Goal: Complete application form: Complete application form

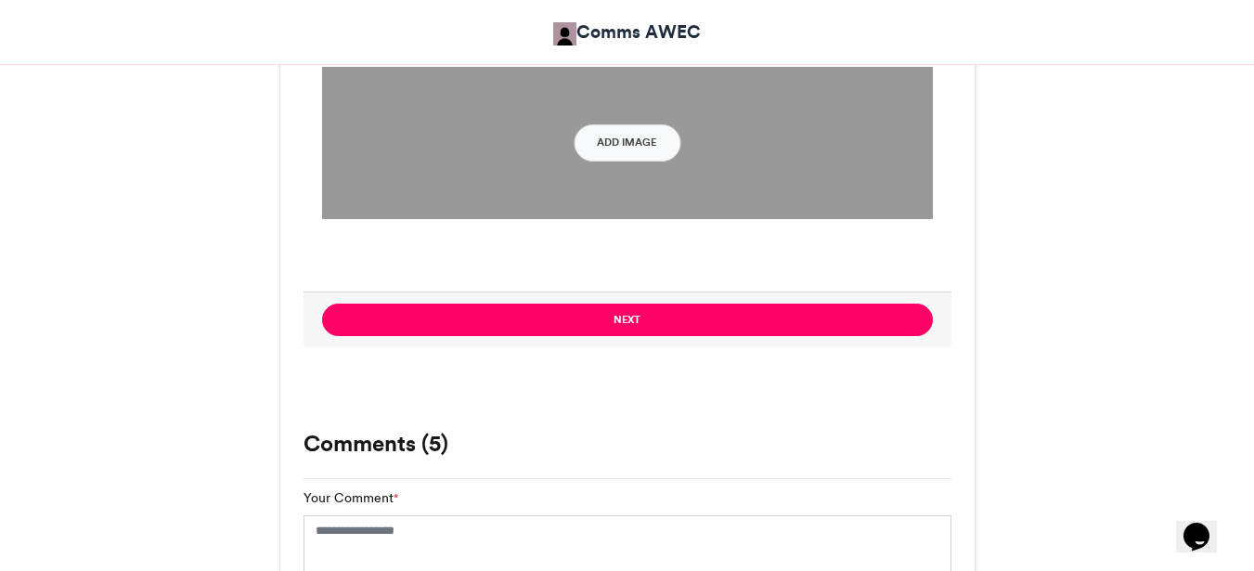
scroll to position [2215, 0]
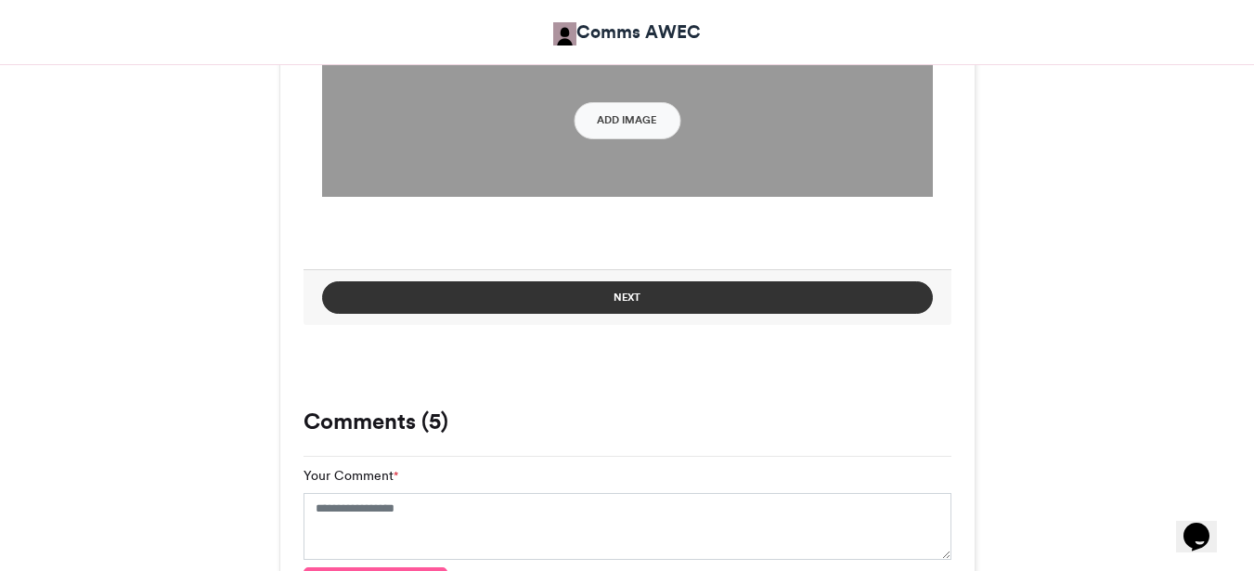
click at [610, 299] on button "Next" at bounding box center [627, 297] width 611 height 32
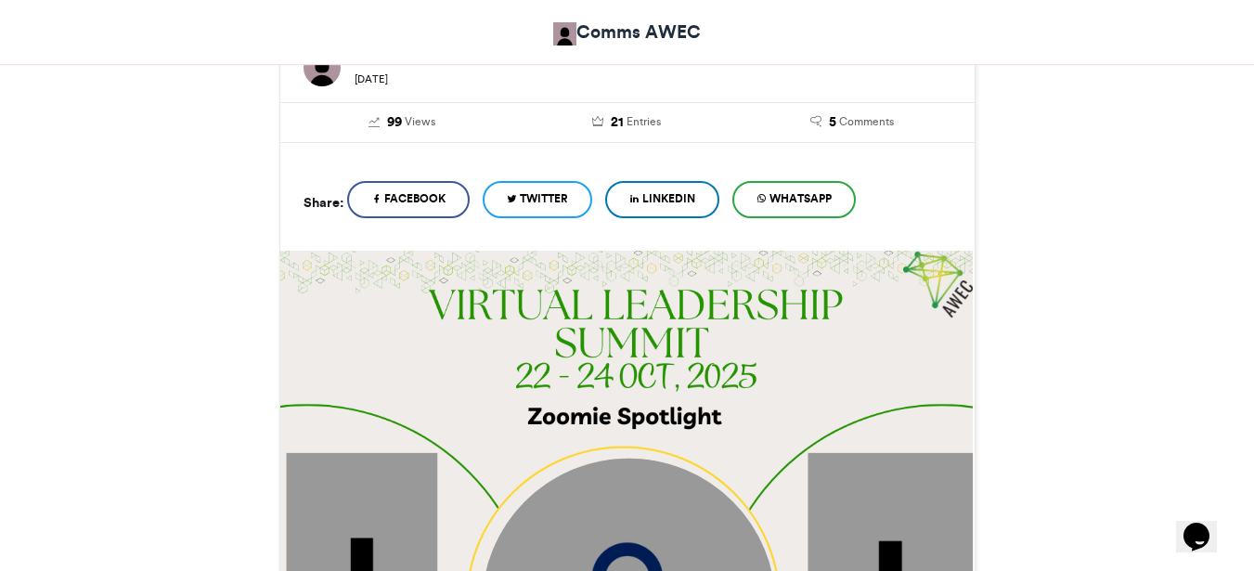
scroll to position [617, 0]
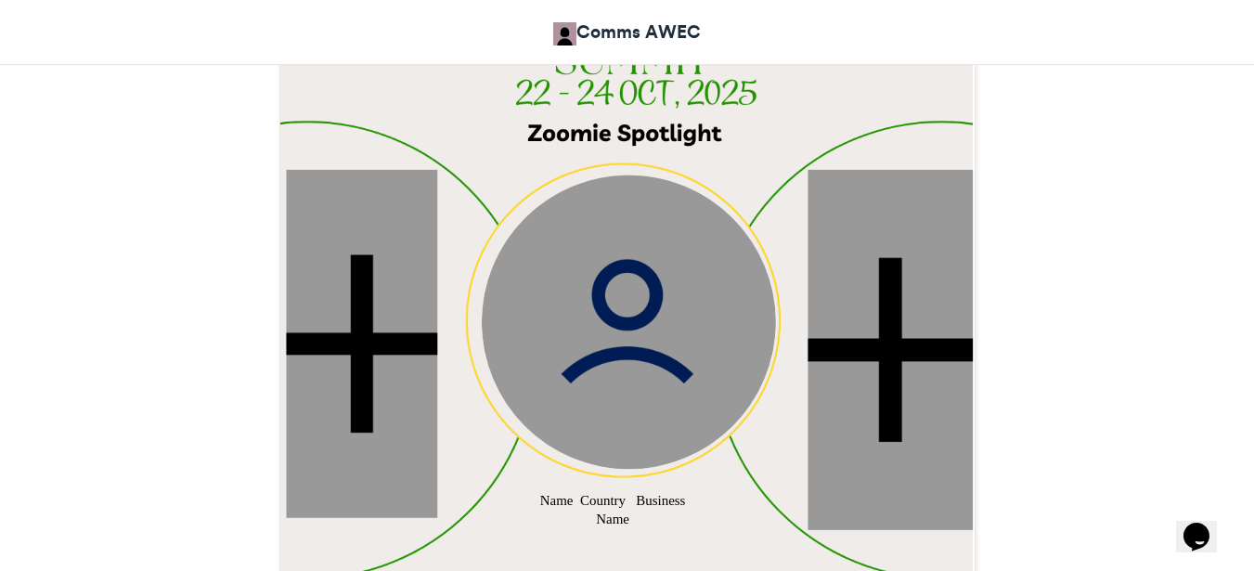
click at [336, 288] on div at bounding box center [361, 343] width 151 height 348
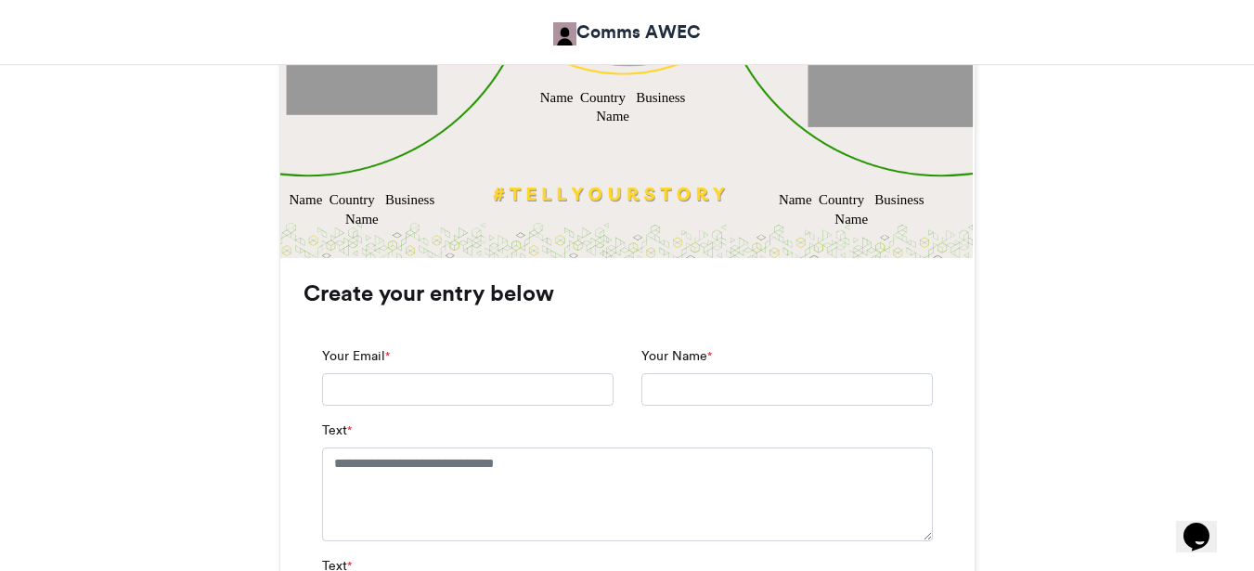
scroll to position [1045, 0]
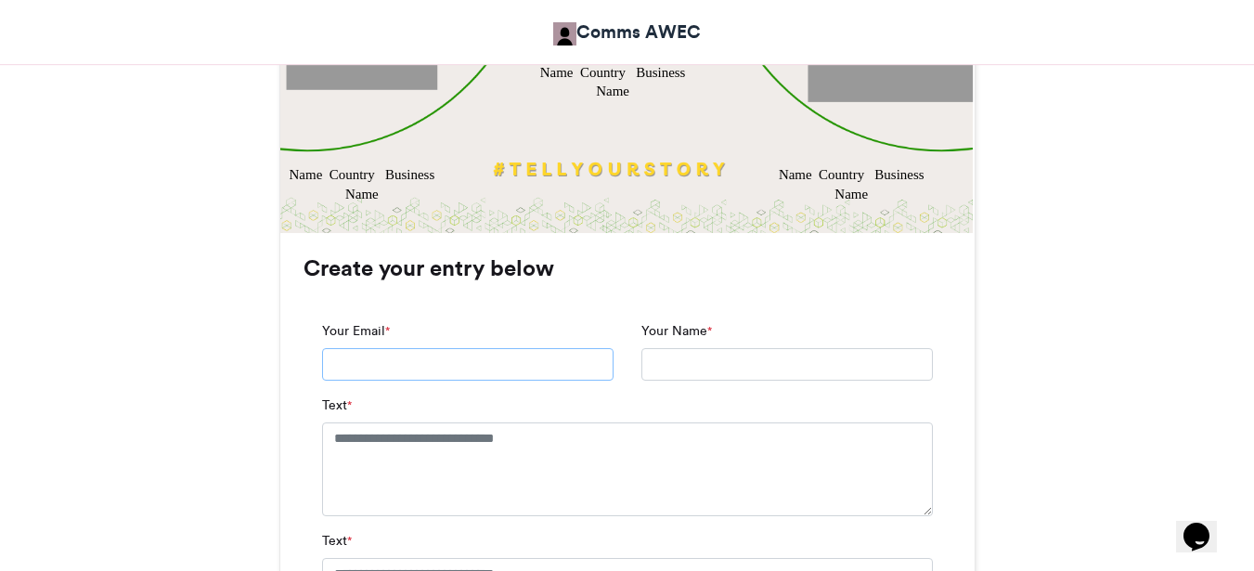
click at [355, 366] on input "Your Email *" at bounding box center [467, 364] width 291 height 33
type input "**********"
click at [656, 356] on input "Your Name *" at bounding box center [786, 364] width 291 height 33
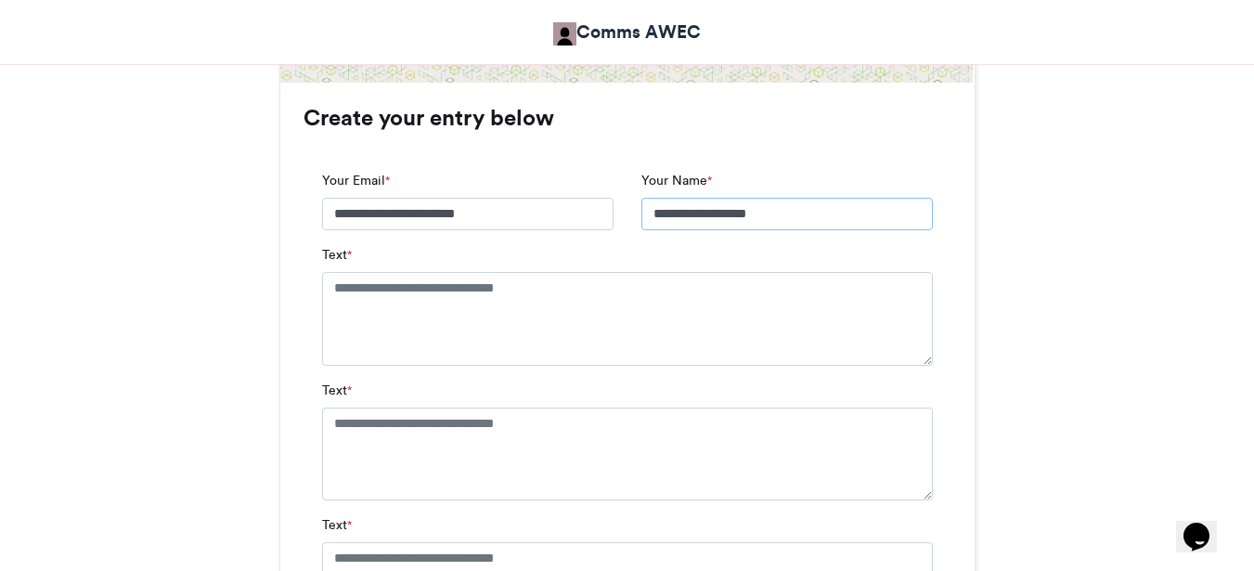
scroll to position [1202, 0]
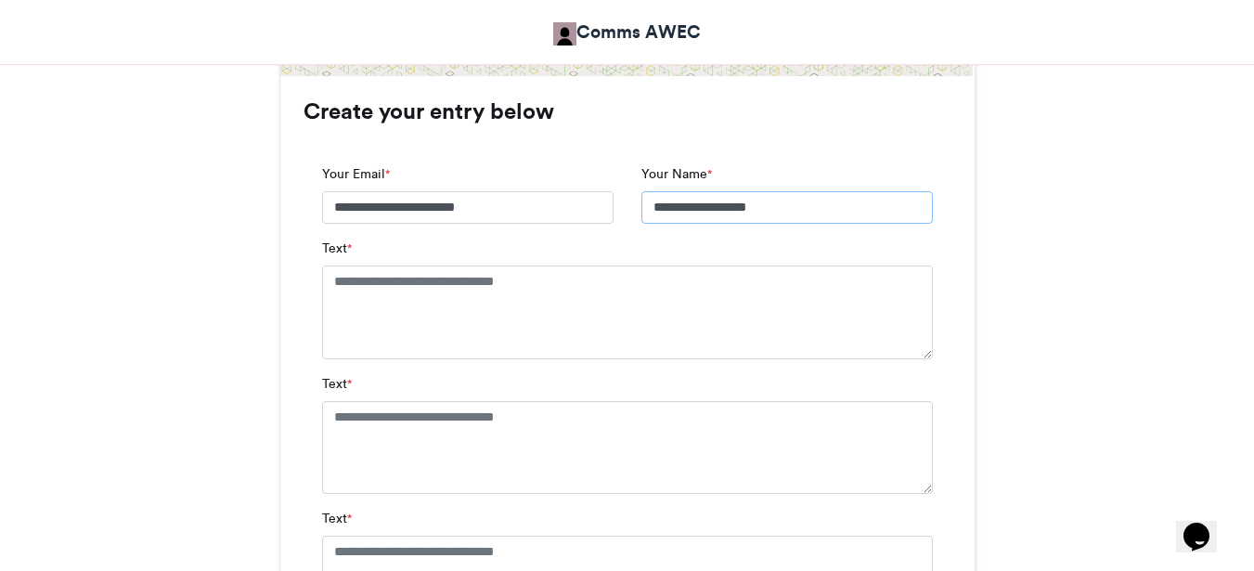
type input "**********"
click at [387, 316] on textarea "Text *" at bounding box center [627, 311] width 611 height 93
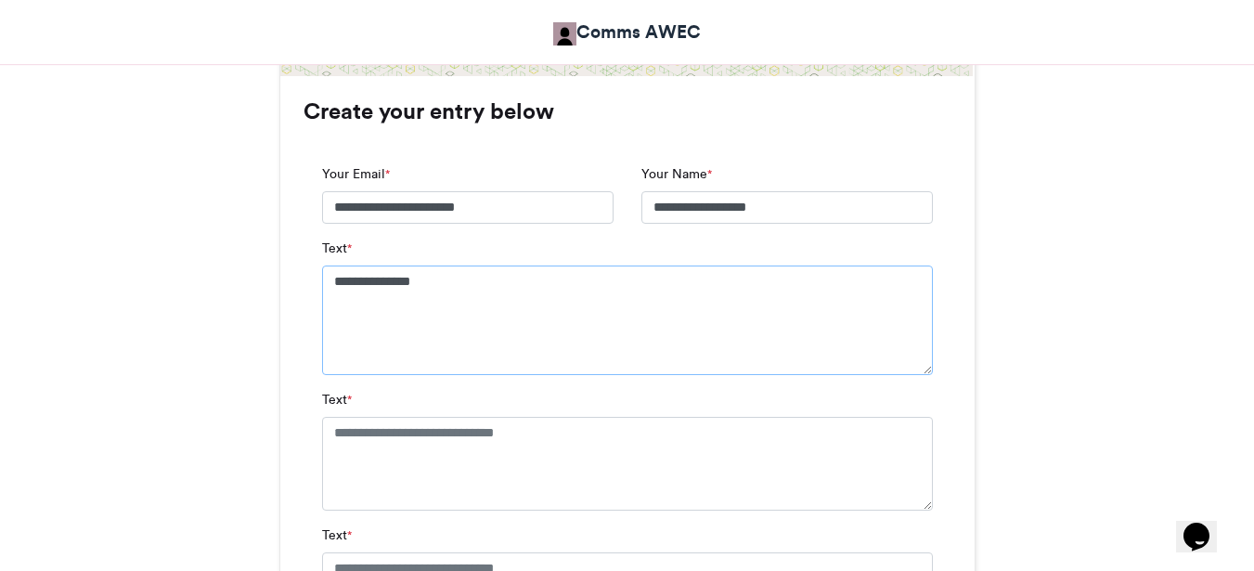
click at [327, 283] on textarea "**********" at bounding box center [627, 320] width 611 height 110
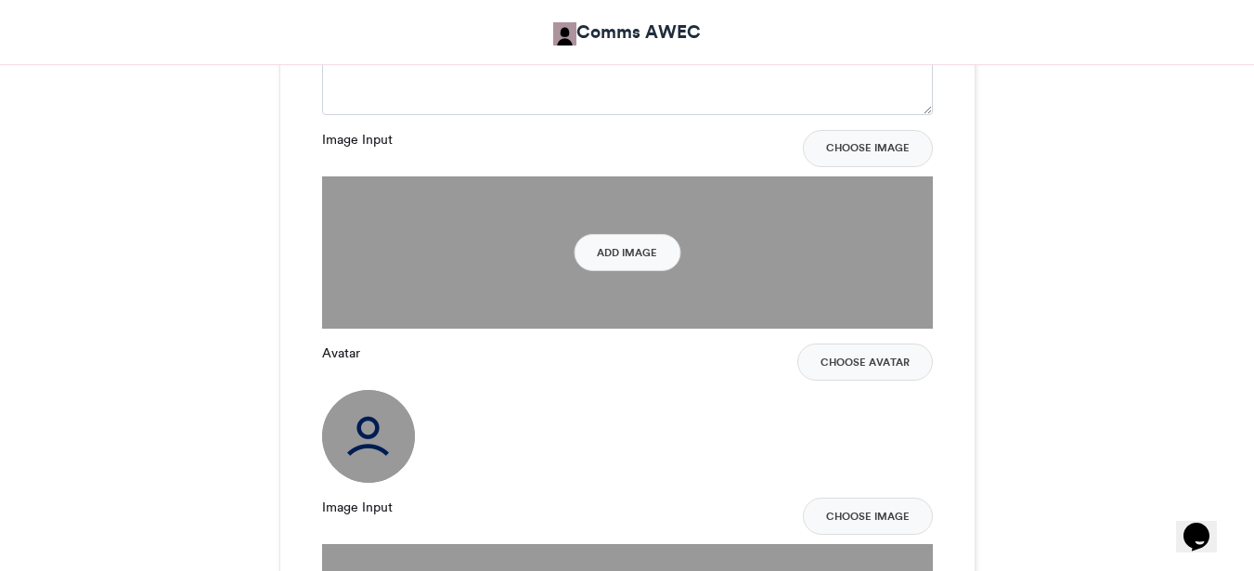
scroll to position [1738, 0]
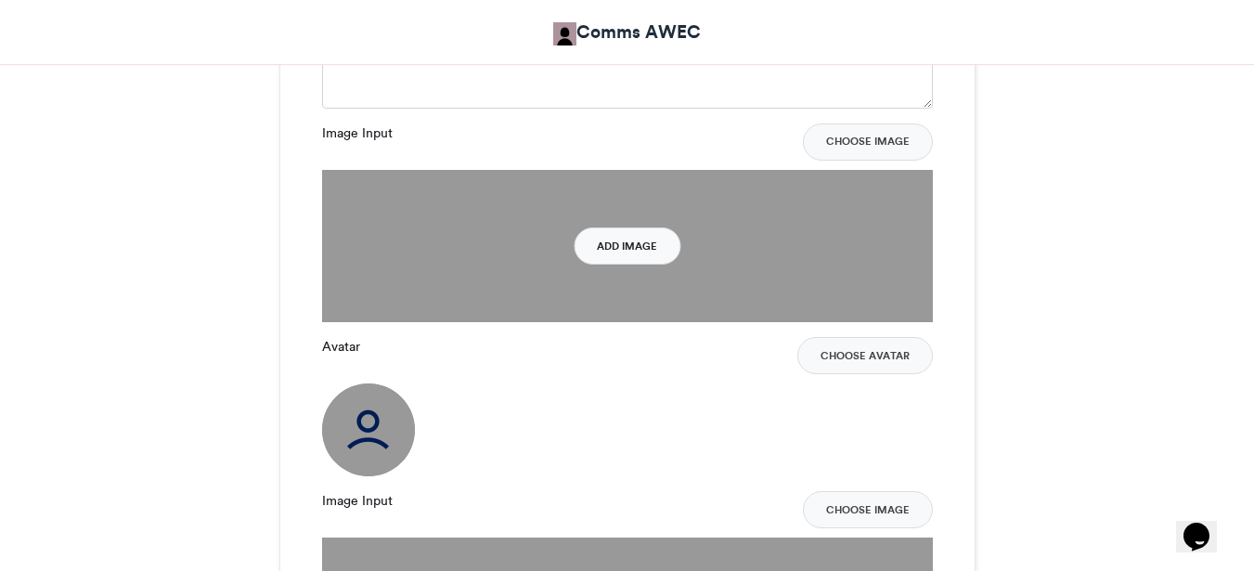
click at [606, 249] on button "Add Image" at bounding box center [627, 245] width 107 height 37
click at [631, 251] on button "Add Image" at bounding box center [627, 245] width 107 height 37
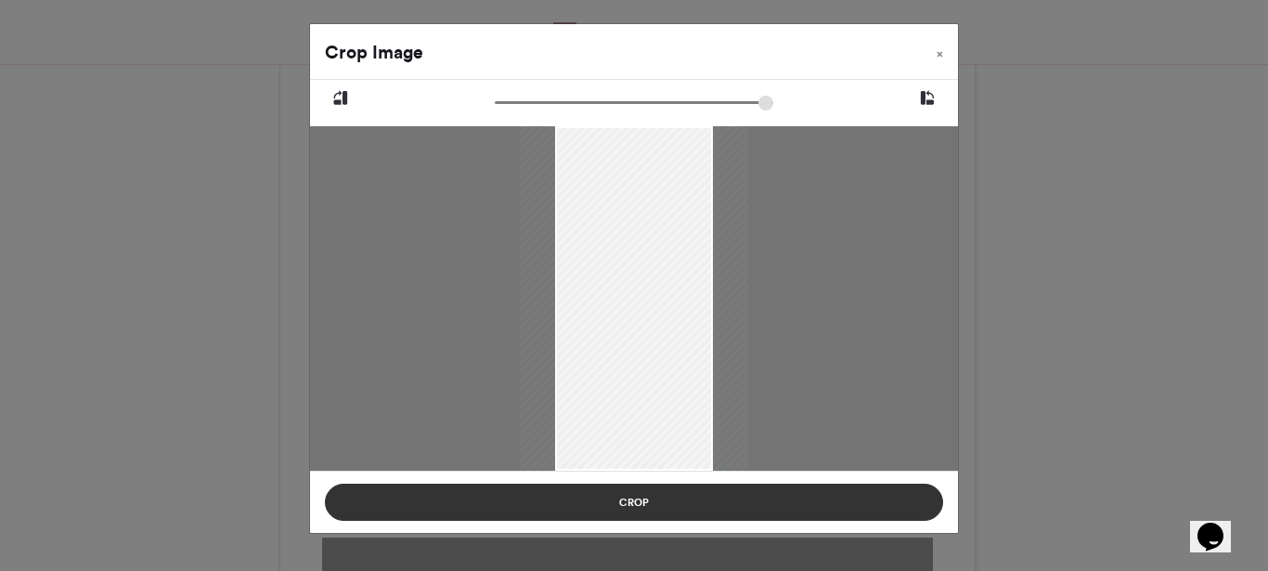
click at [632, 499] on button "Crop" at bounding box center [634, 502] width 618 height 37
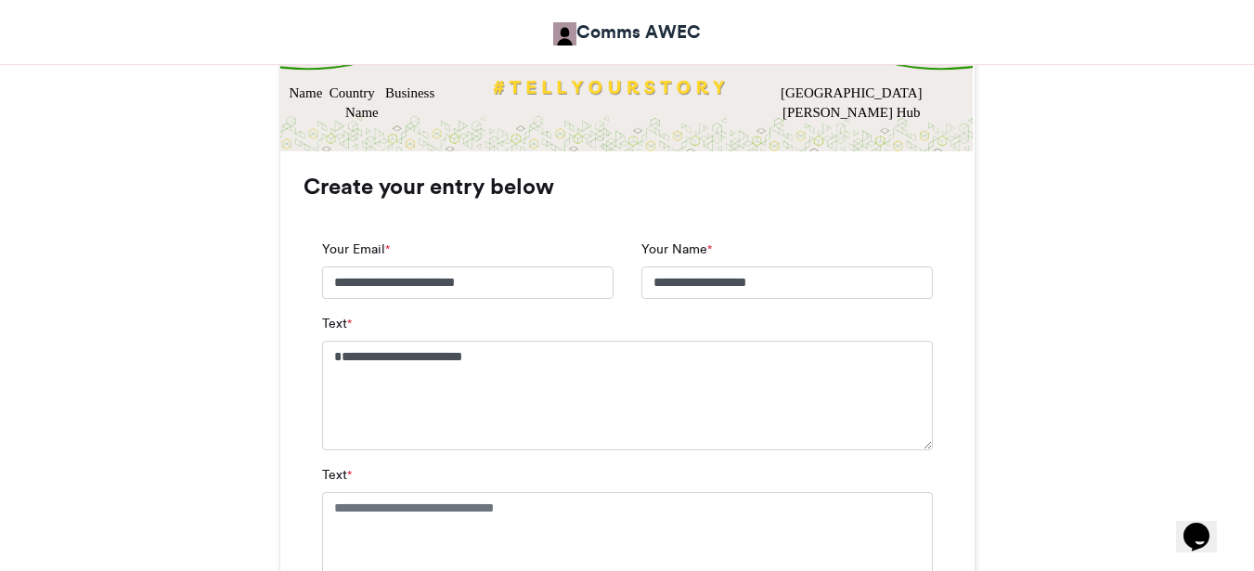
scroll to position [1132, 0]
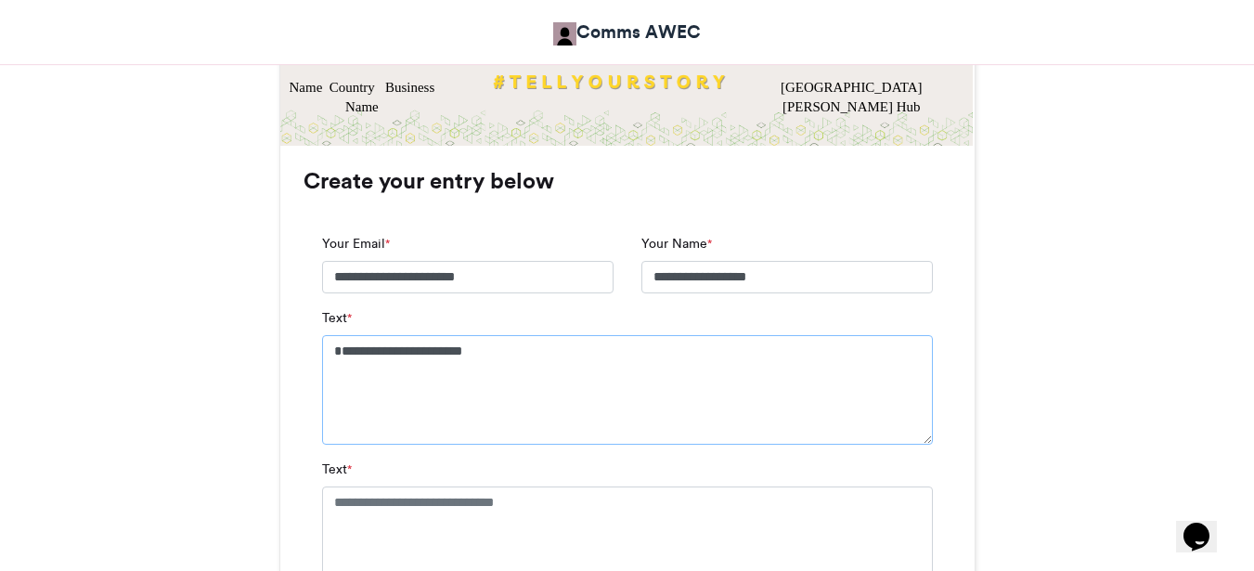
click at [333, 347] on textarea "**********" at bounding box center [627, 390] width 611 height 110
click at [381, 373] on textarea "**********" at bounding box center [627, 390] width 611 height 110
click at [445, 391] on textarea "**********" at bounding box center [627, 390] width 611 height 110
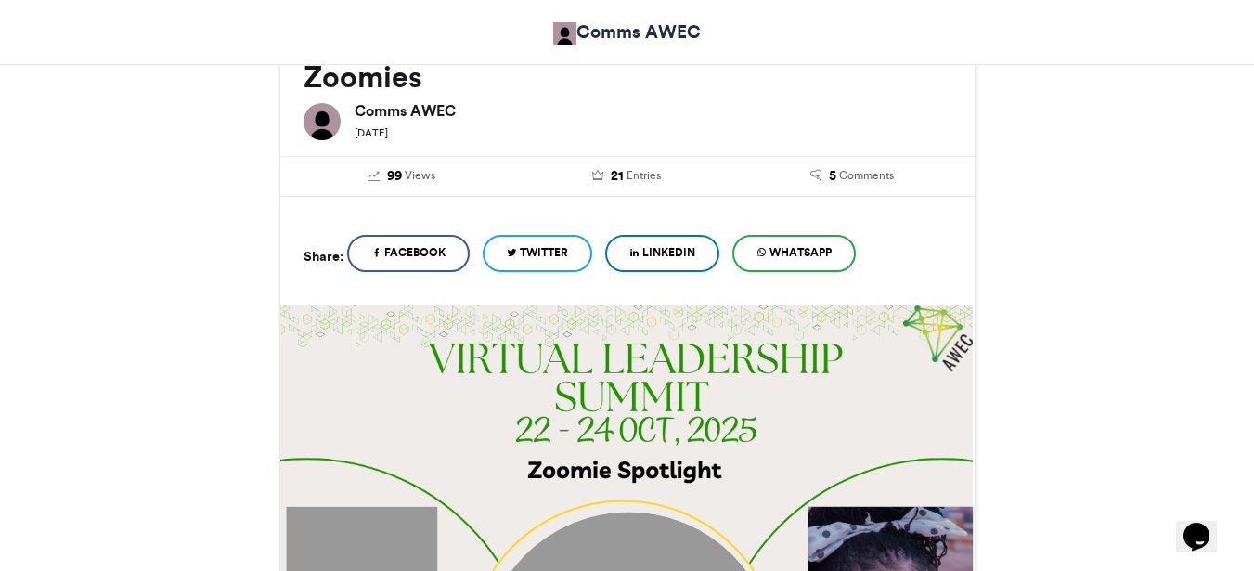
scroll to position [255, 0]
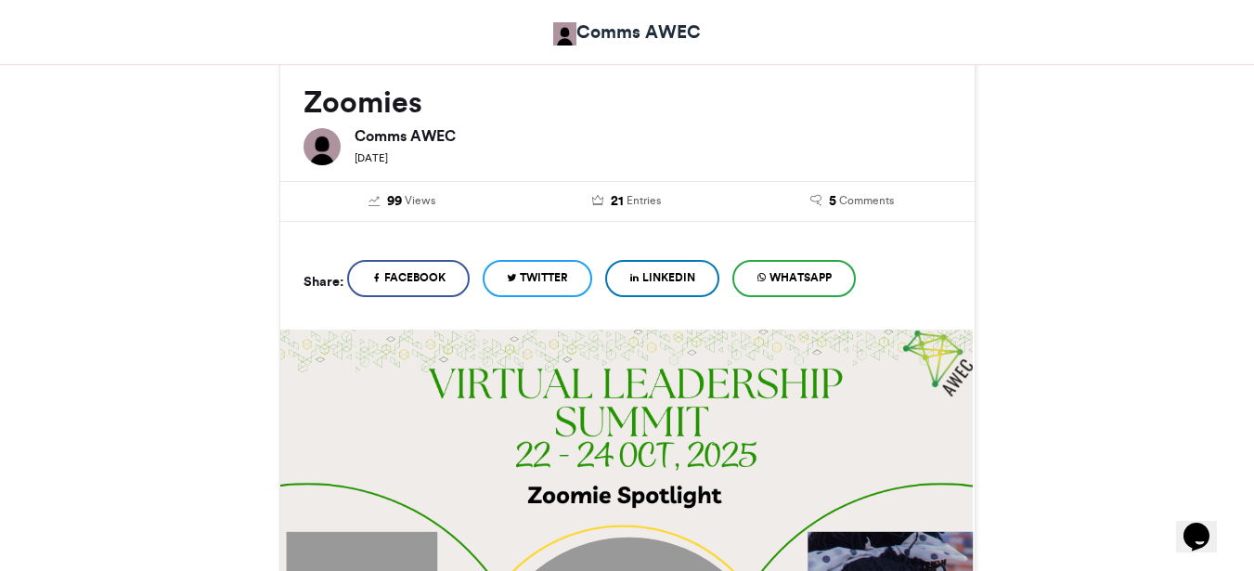
type textarea "**********"
click at [780, 276] on span "WhatsApp" at bounding box center [800, 277] width 62 height 17
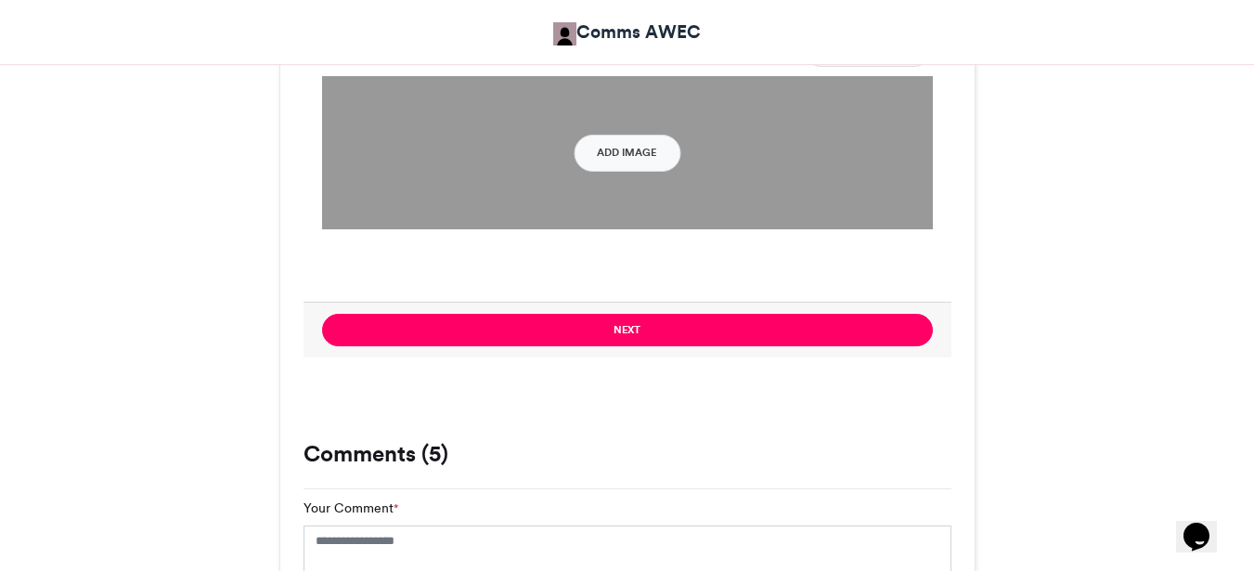
scroll to position [2173, 0]
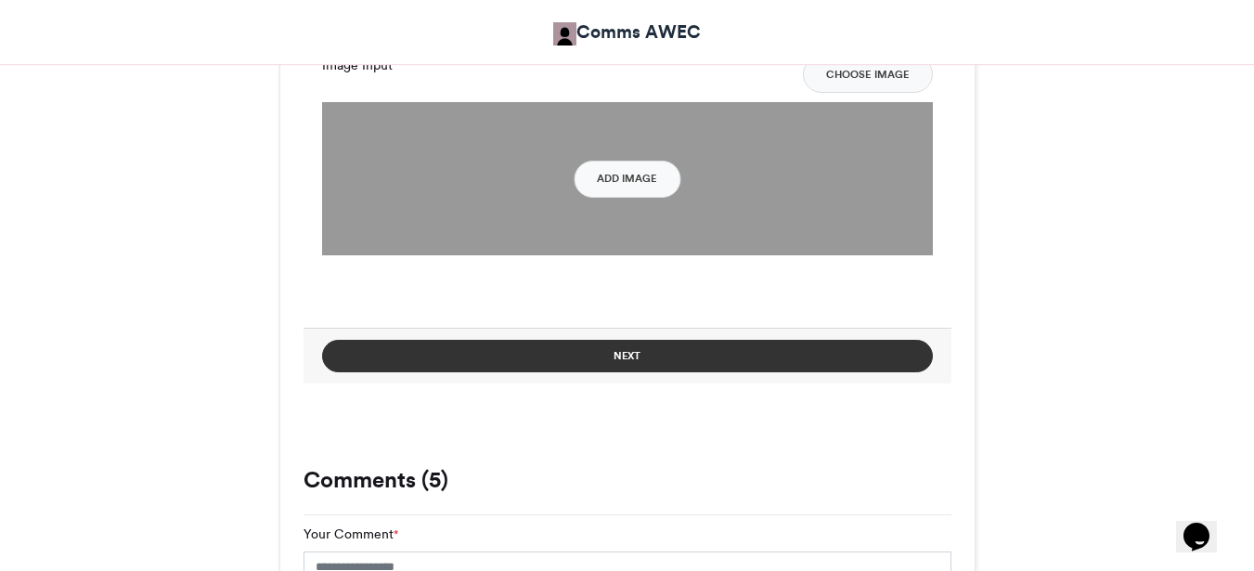
click at [627, 353] on button "Next" at bounding box center [627, 356] width 611 height 32
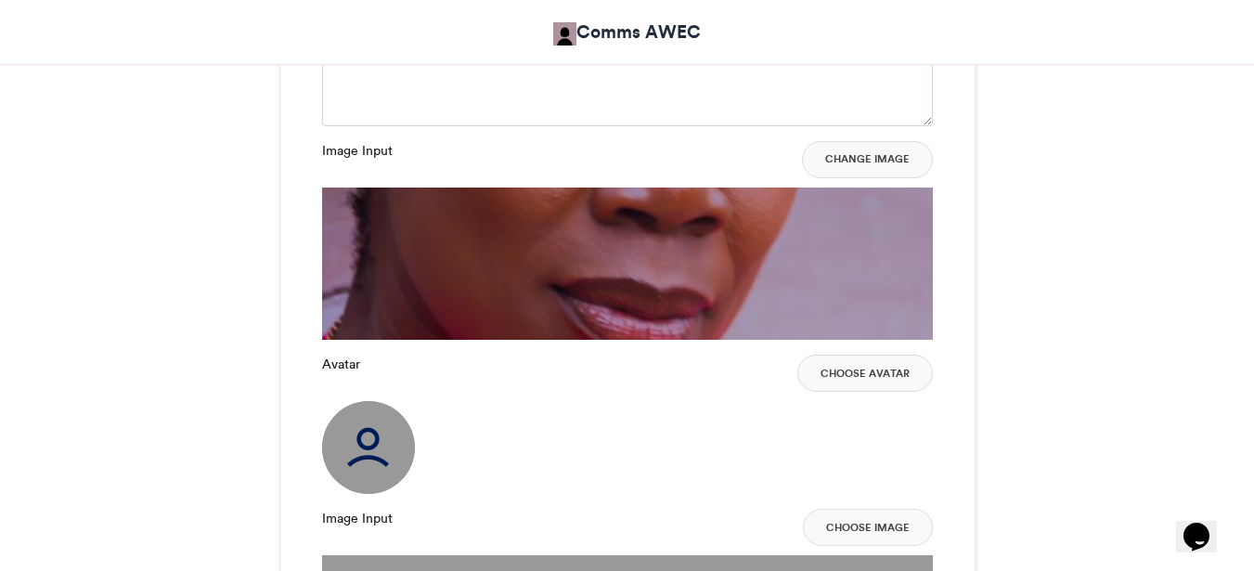
scroll to position [1727, 0]
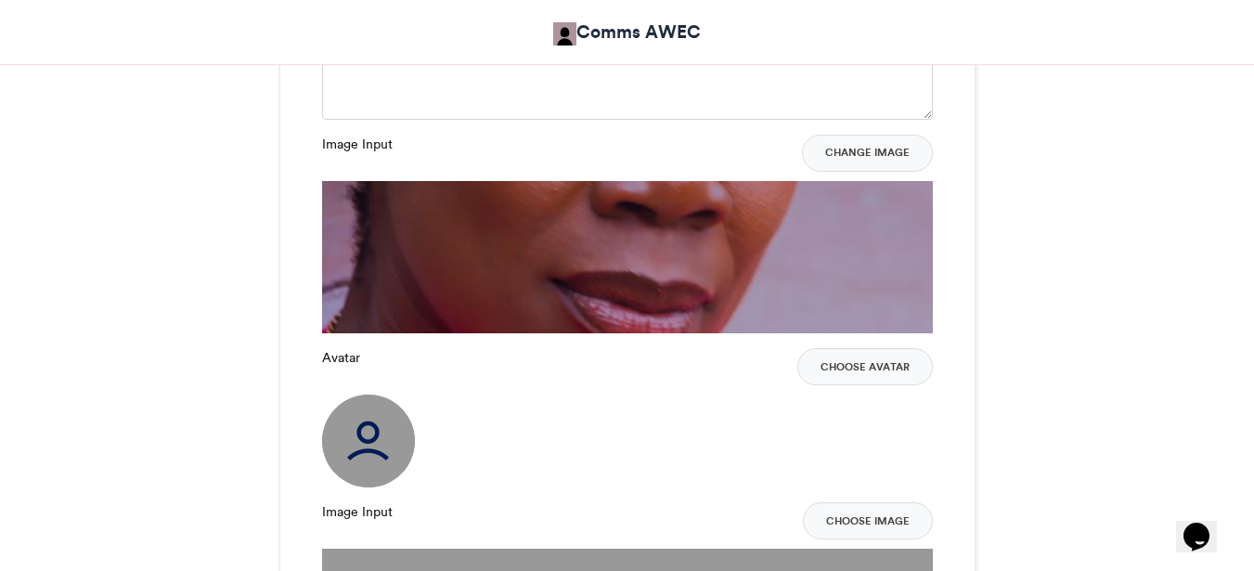
click at [372, 450] on img at bounding box center [368, 440] width 93 height 93
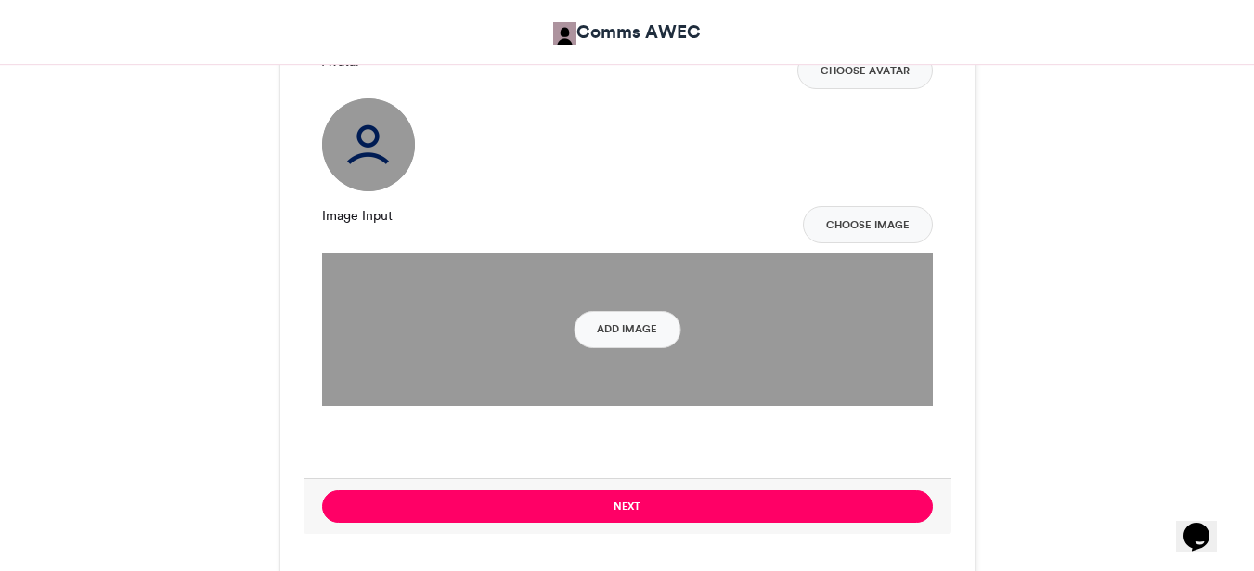
scroll to position [2011, 0]
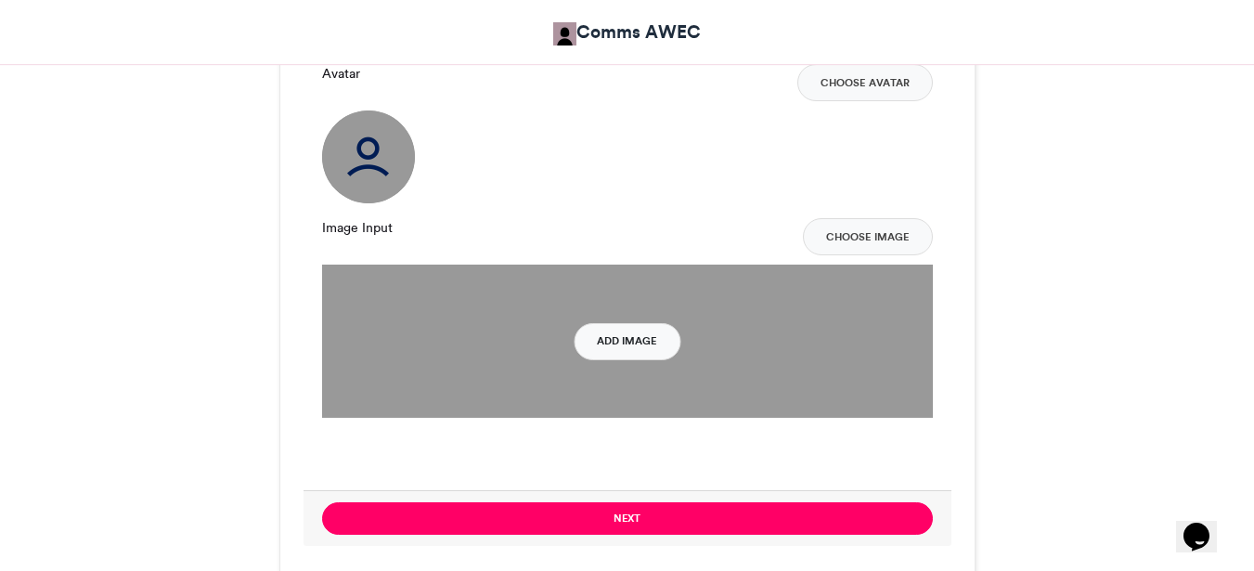
click at [623, 337] on button "Add Image" at bounding box center [627, 341] width 107 height 37
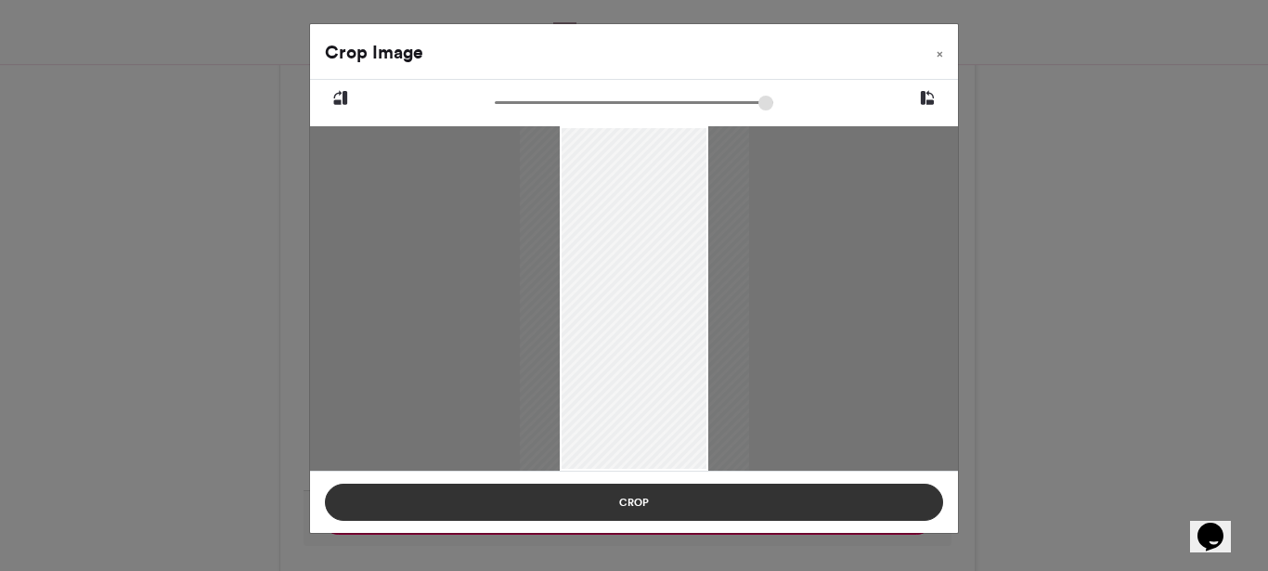
click at [624, 498] on button "Crop" at bounding box center [634, 502] width 618 height 37
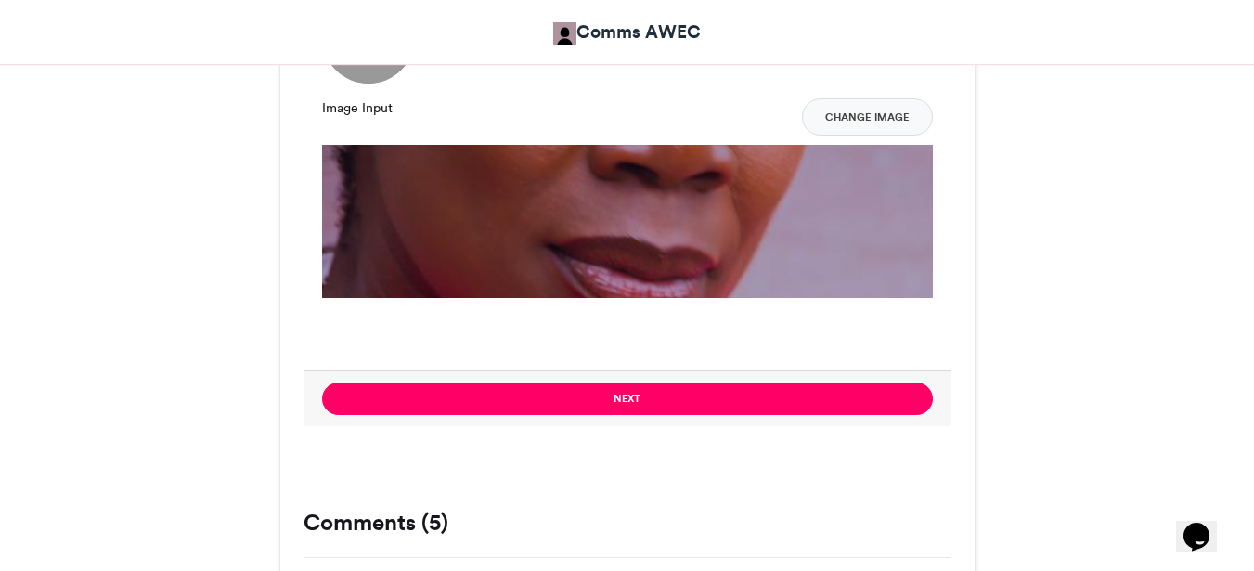
scroll to position [2251, 0]
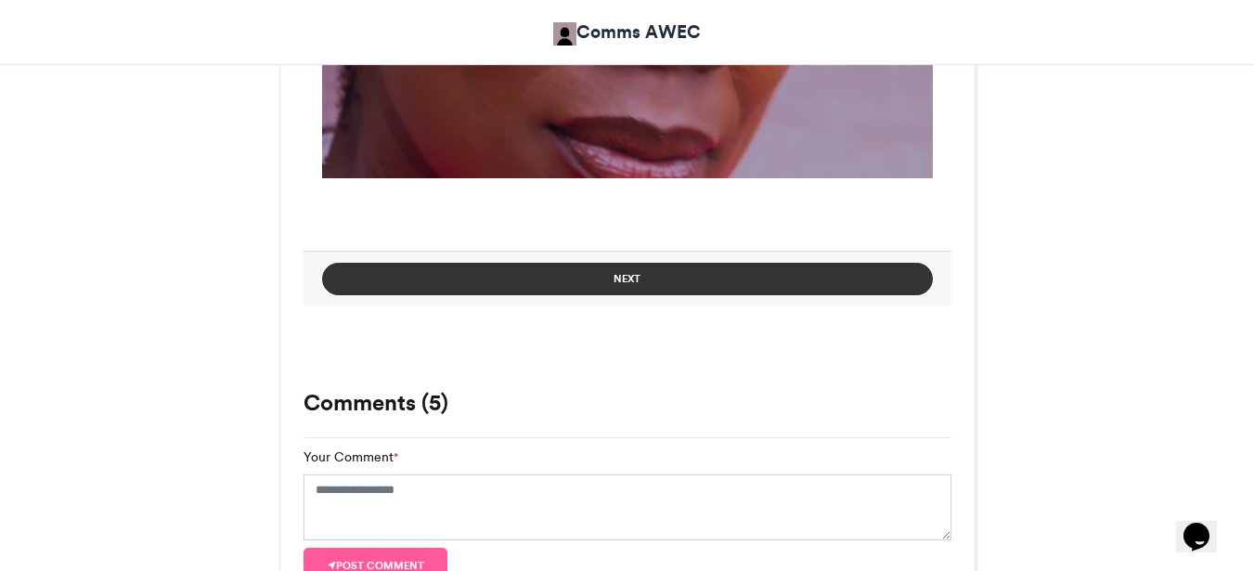
click at [611, 280] on button "Next" at bounding box center [627, 279] width 611 height 32
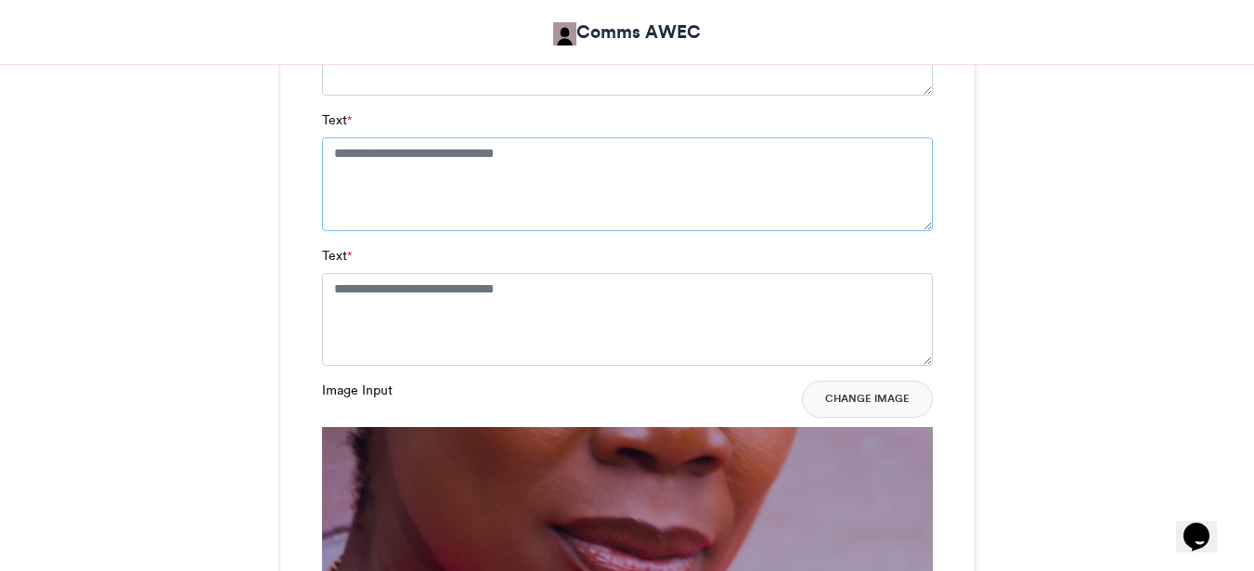
scroll to position [1500, 0]
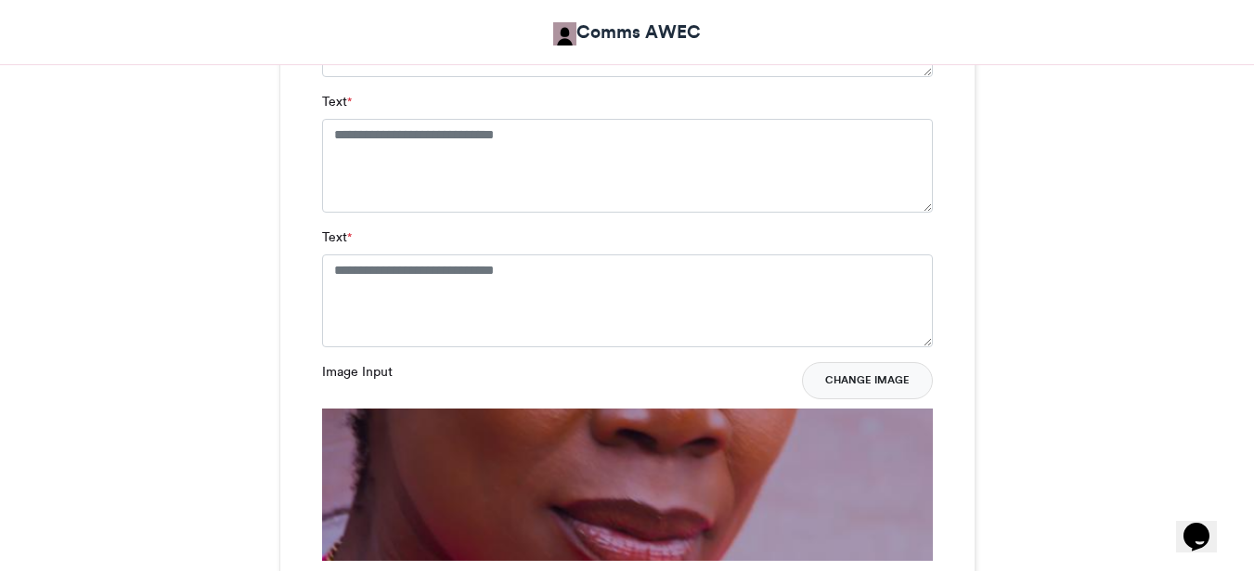
click at [864, 376] on button "Change Image" at bounding box center [867, 380] width 131 height 37
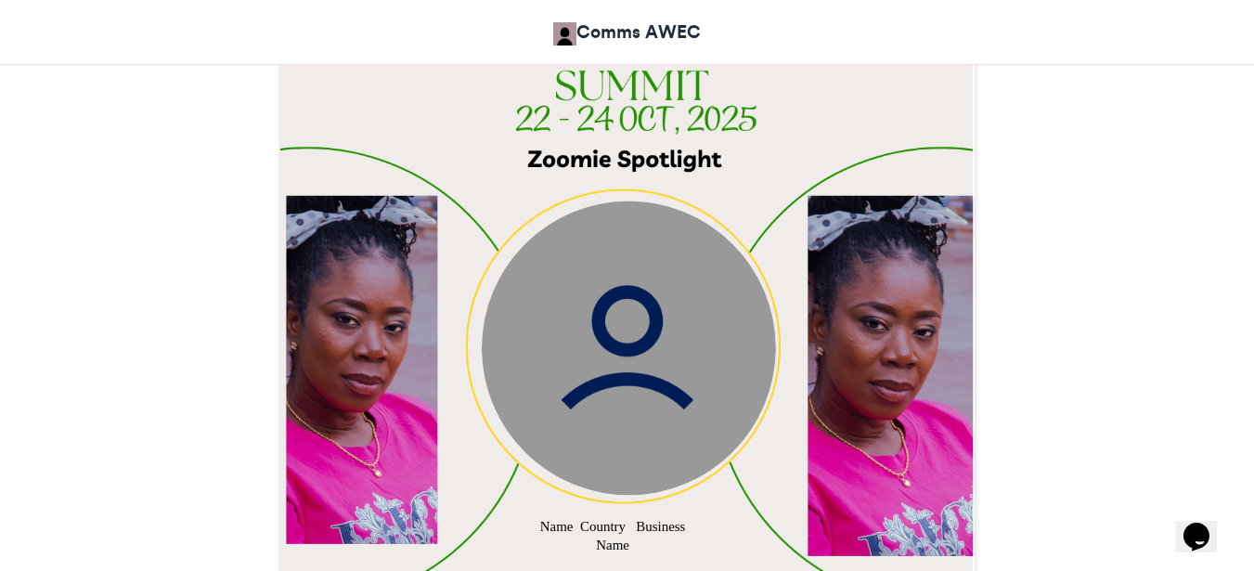
scroll to position [598, 0]
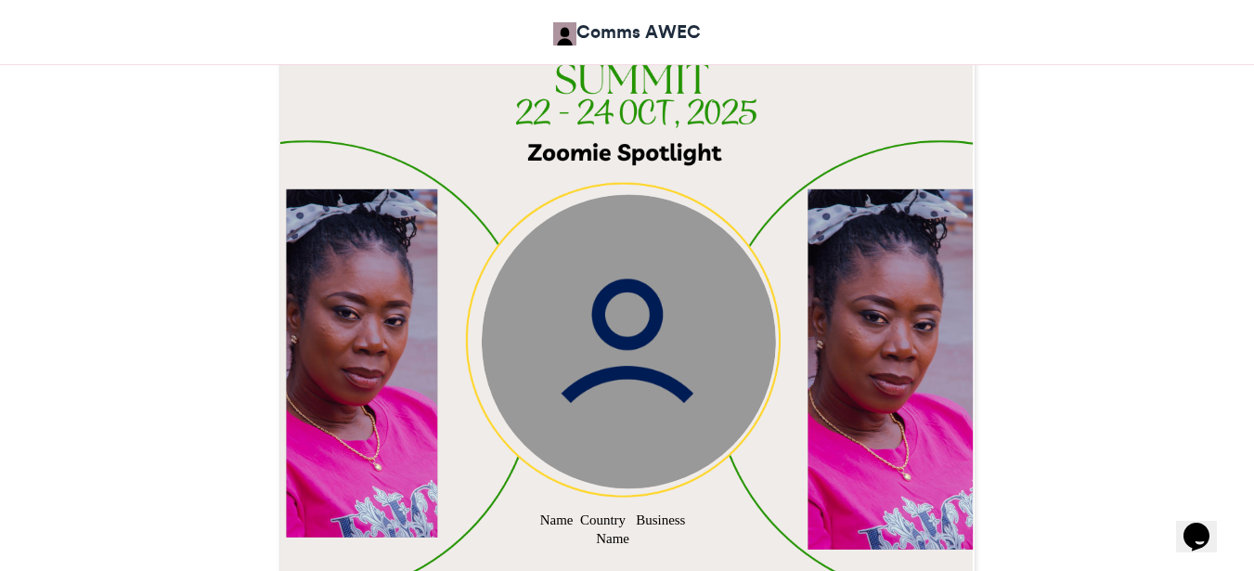
click at [378, 301] on div at bounding box center [361, 362] width 151 height 348
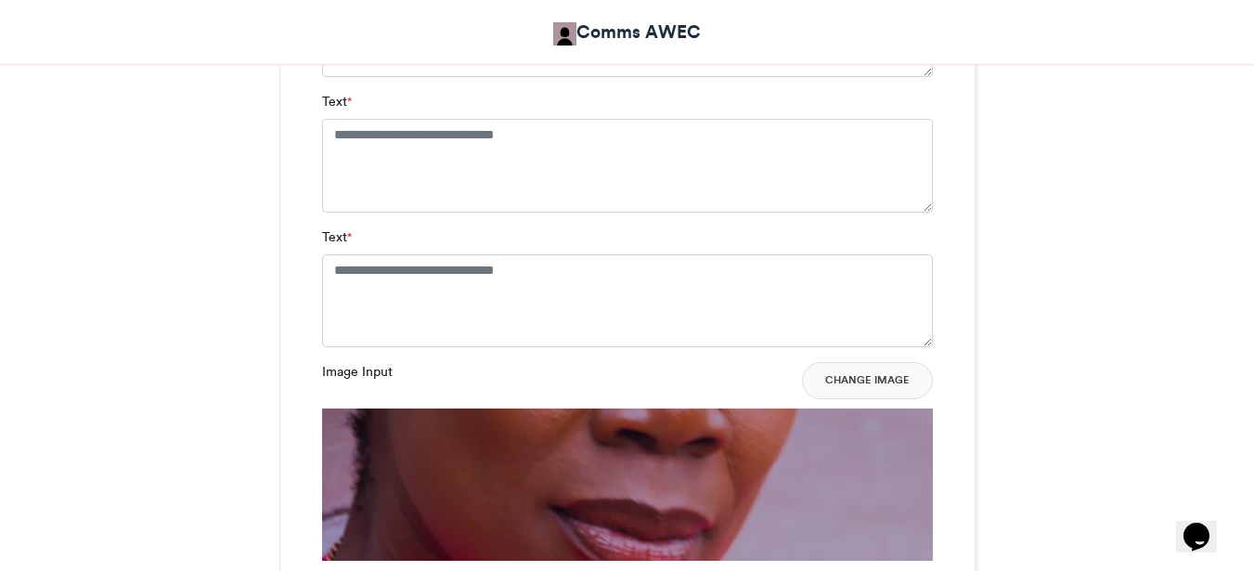
scroll to position [1506, 0]
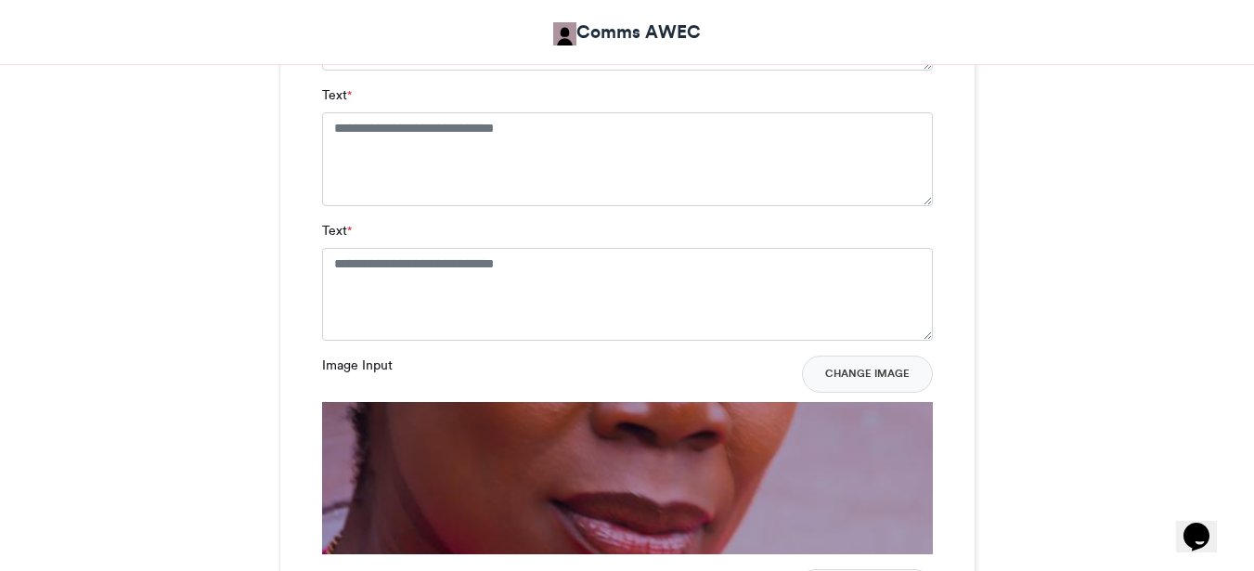
click at [337, 368] on label "Image Input" at bounding box center [357, 364] width 71 height 19
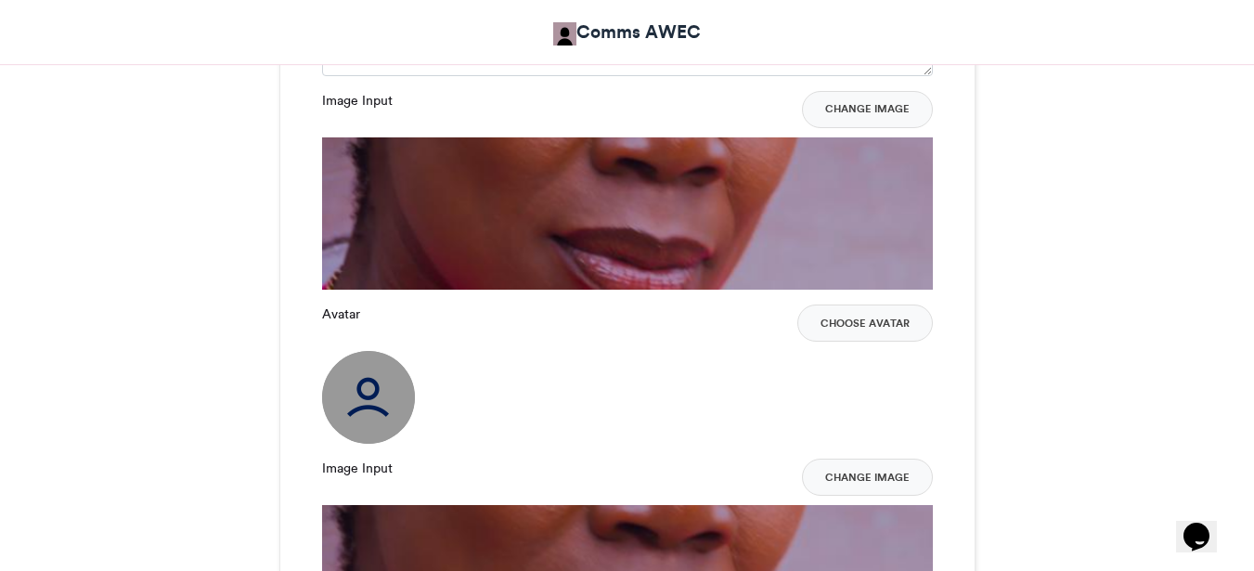
scroll to position [1822, 0]
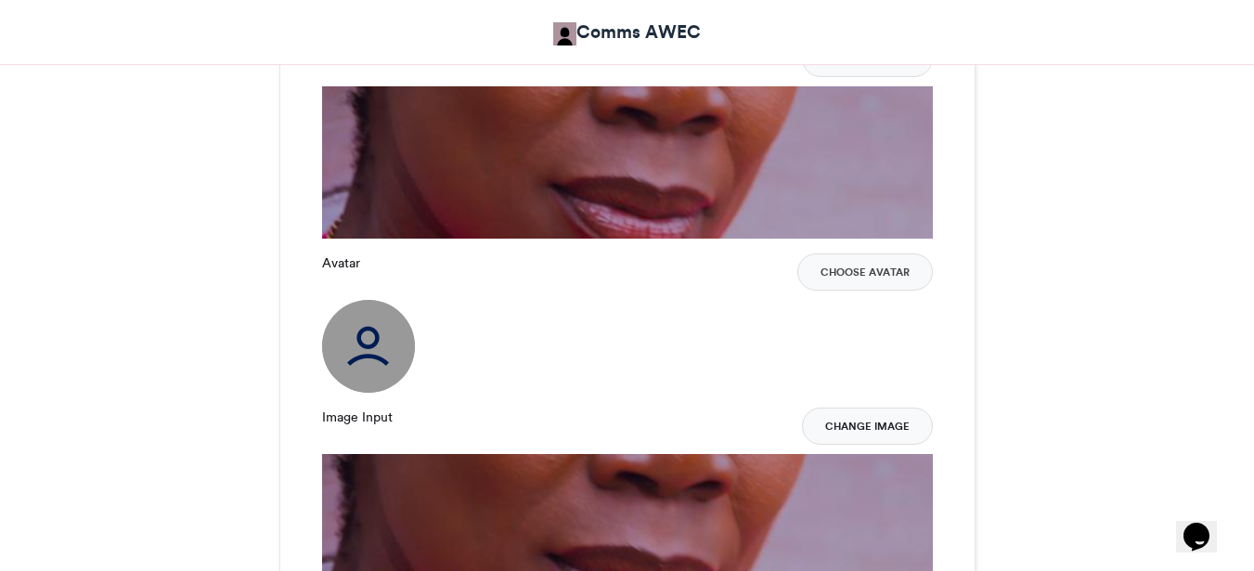
click at [857, 423] on button "Change Image" at bounding box center [867, 425] width 131 height 37
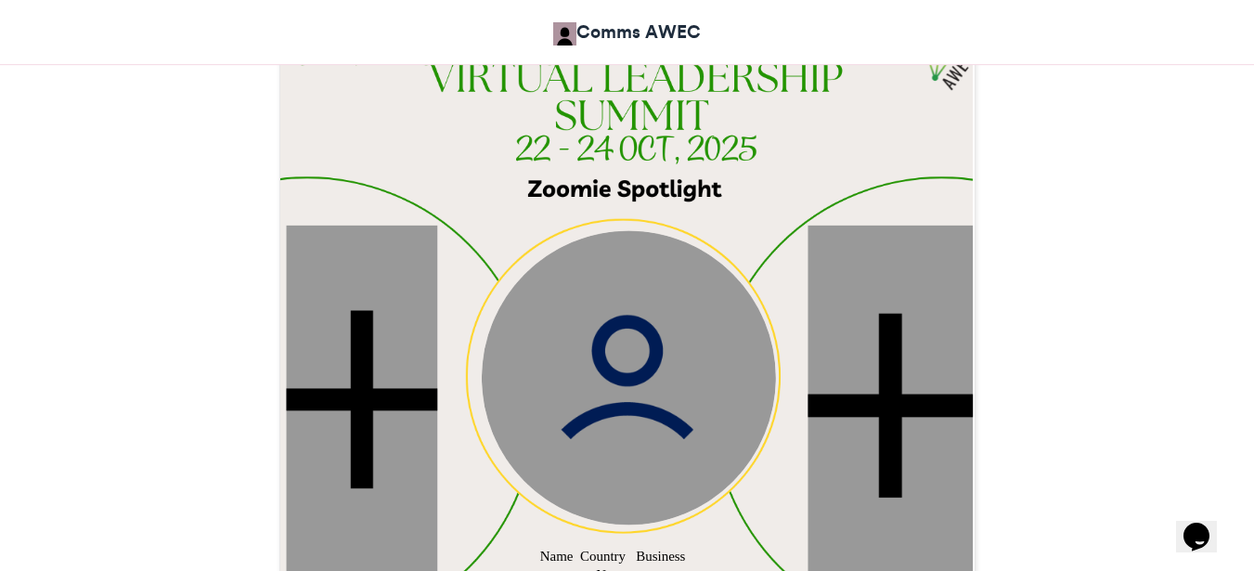
scroll to position [568, 0]
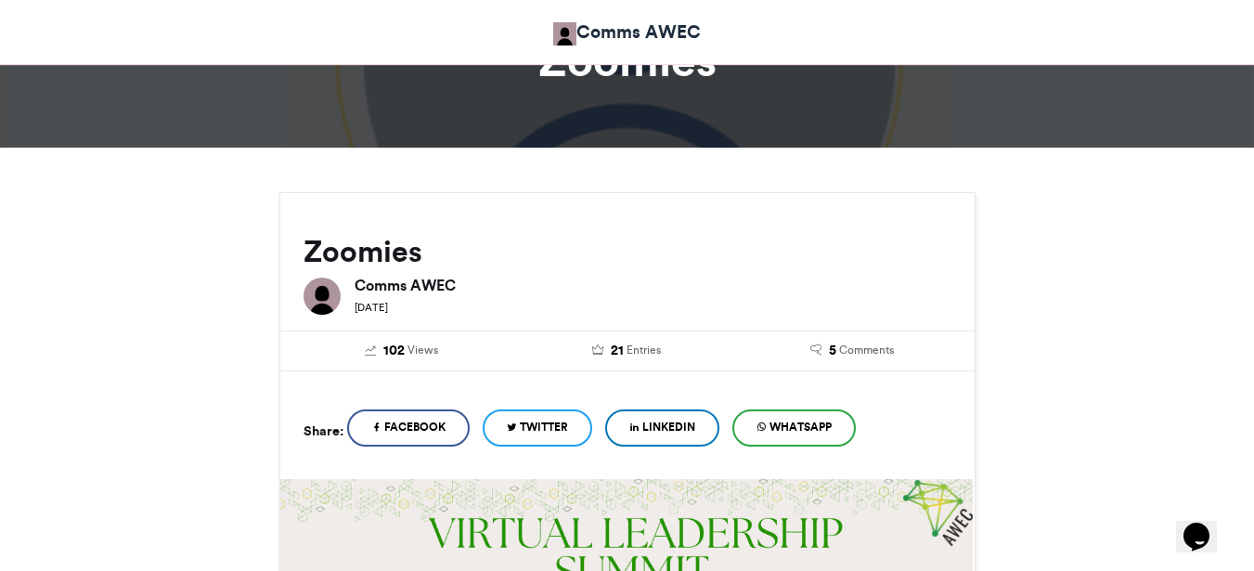
scroll to position [684, 0]
